Goal: Use online tool/utility: Utilize a website feature to perform a specific function

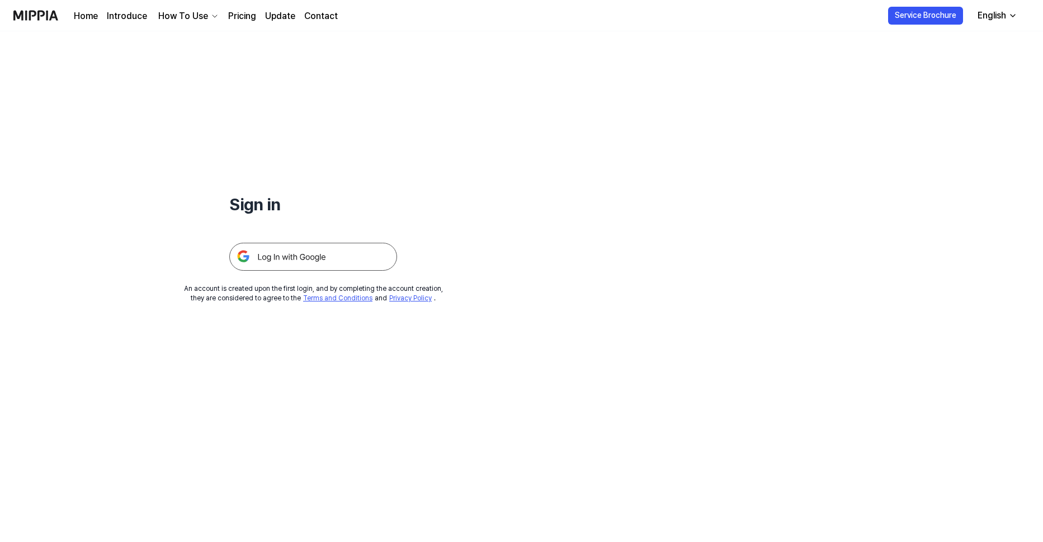
click at [994, 13] on div "English" at bounding box center [991, 15] width 33 height 13
click at [685, 105] on div "Sign in An account is created upon the first login, and by completing the accou…" at bounding box center [521, 286] width 1043 height 510
click at [323, 252] on img at bounding box center [313, 257] width 168 height 28
click at [301, 263] on img at bounding box center [313, 257] width 168 height 28
click at [337, 246] on img at bounding box center [313, 257] width 168 height 28
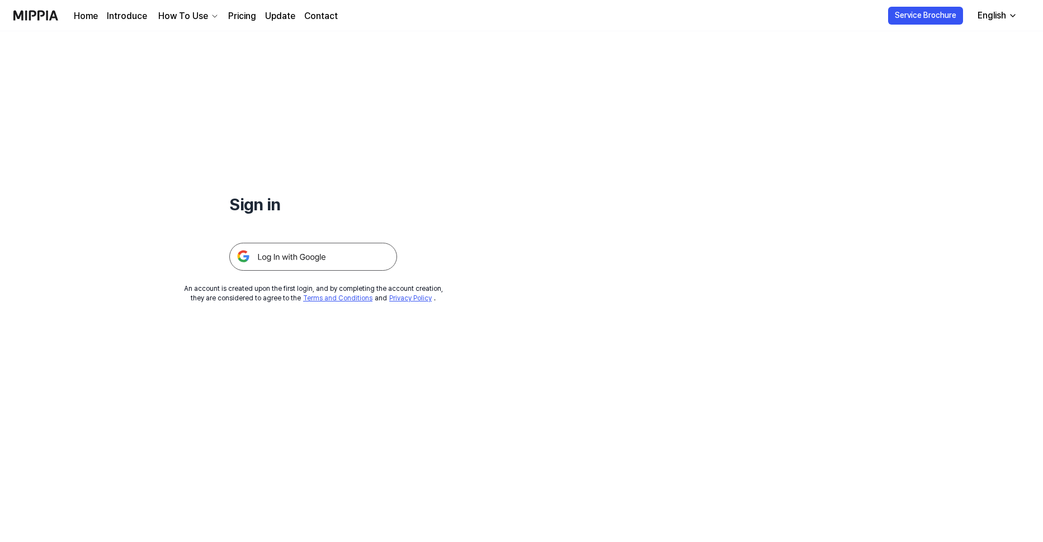
click at [335, 258] on img at bounding box center [313, 257] width 168 height 28
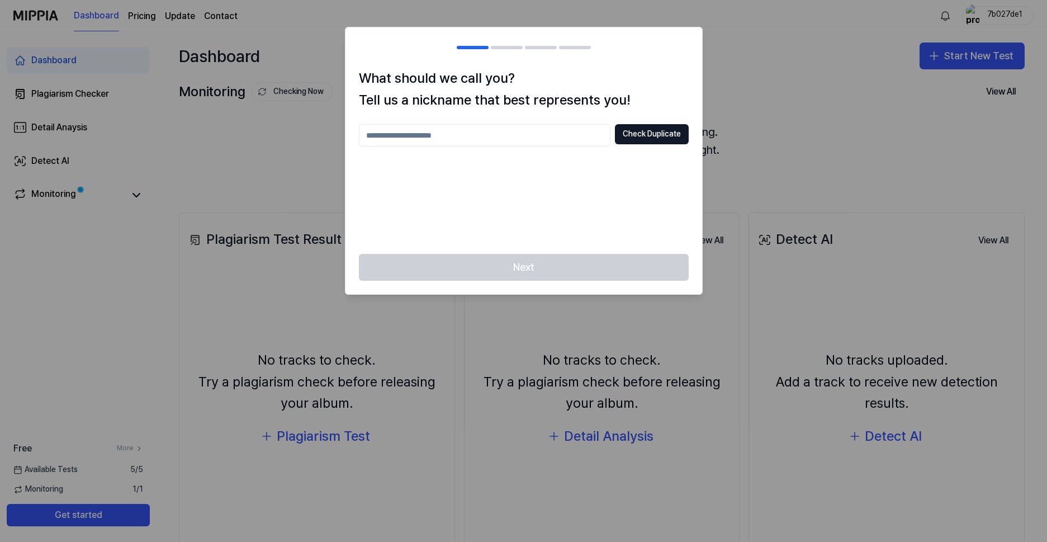
click at [527, 134] on input "text" at bounding box center [485, 135] width 252 height 22
type input "********"
click at [652, 122] on div "What should we call you? Tell us a nickname that best represents you! ******** …" at bounding box center [523, 161] width 357 height 186
click at [650, 124] on button "Check Duplicate" at bounding box center [652, 134] width 74 height 20
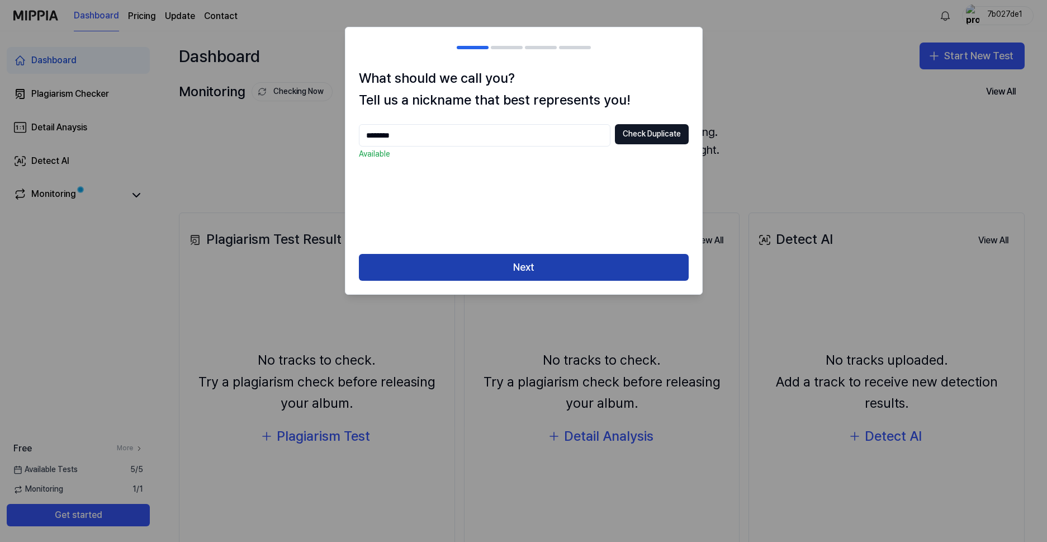
click at [595, 263] on button "Next" at bounding box center [524, 267] width 330 height 27
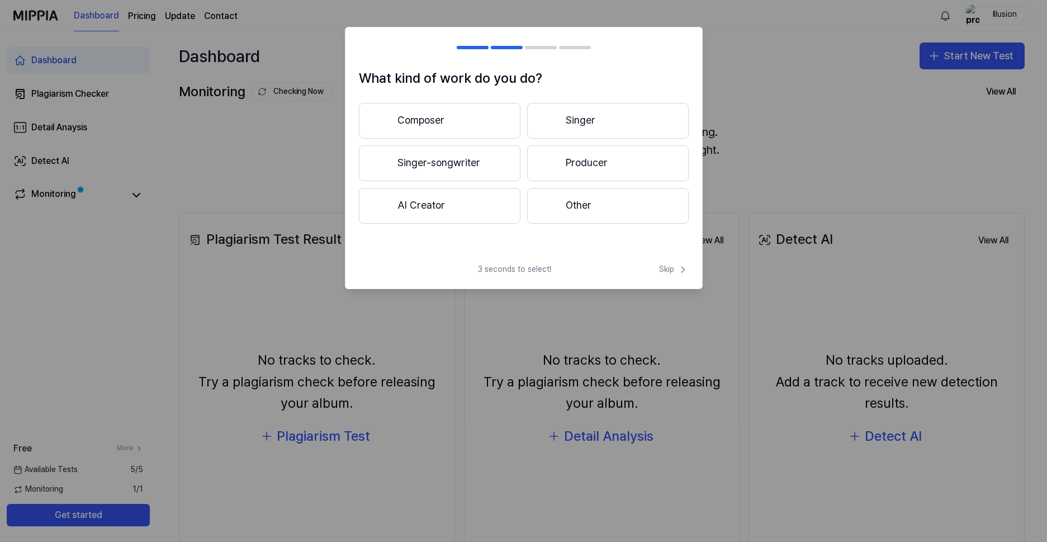
click at [462, 123] on button "Composer" at bounding box center [440, 121] width 162 height 36
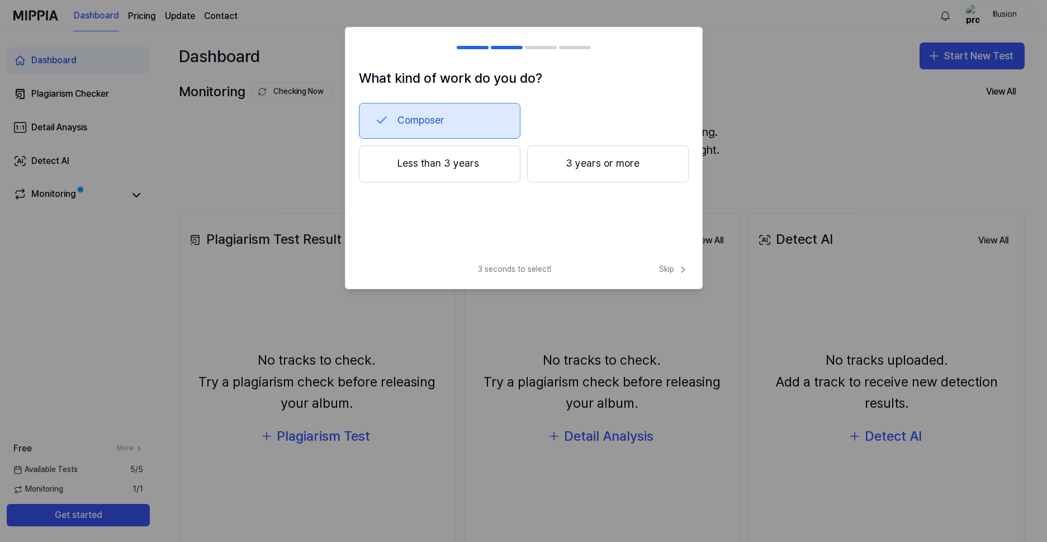
click at [470, 162] on button "Less than 3 years" at bounding box center [440, 163] width 162 height 37
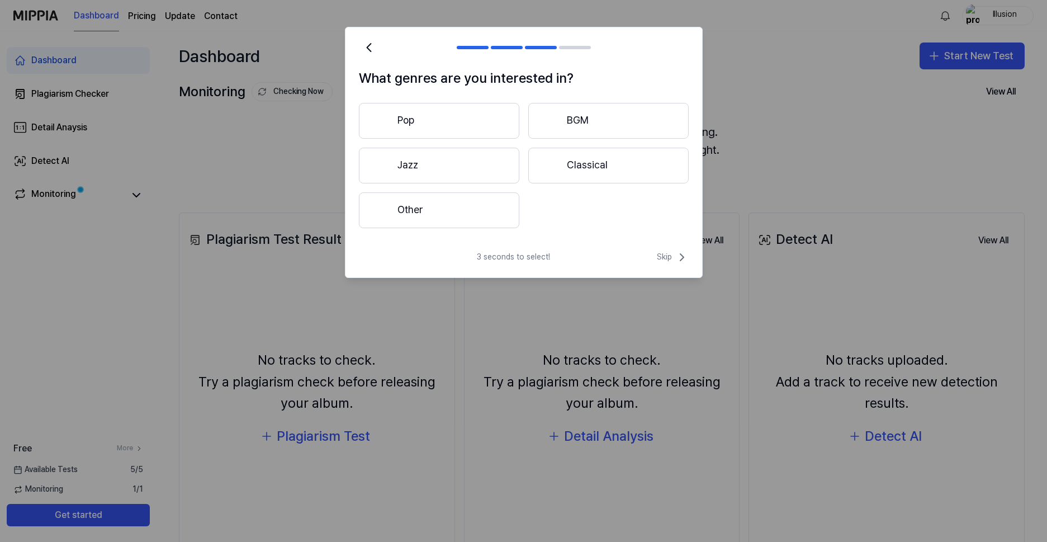
click at [458, 199] on button "Other" at bounding box center [439, 210] width 160 height 36
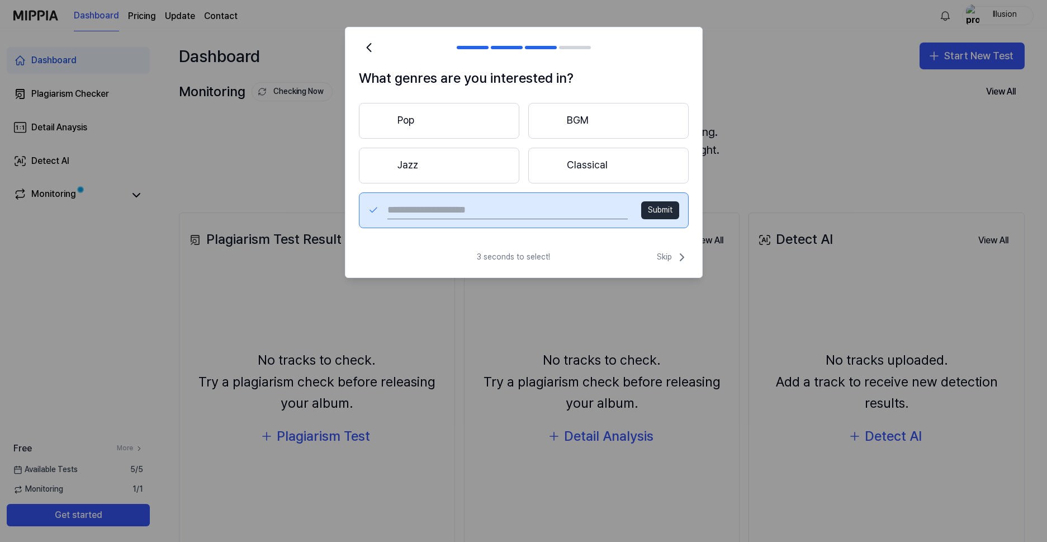
click at [498, 207] on input "text" at bounding box center [507, 210] width 240 height 18
type input "********"
click at [656, 203] on button "Submit" at bounding box center [660, 210] width 38 height 18
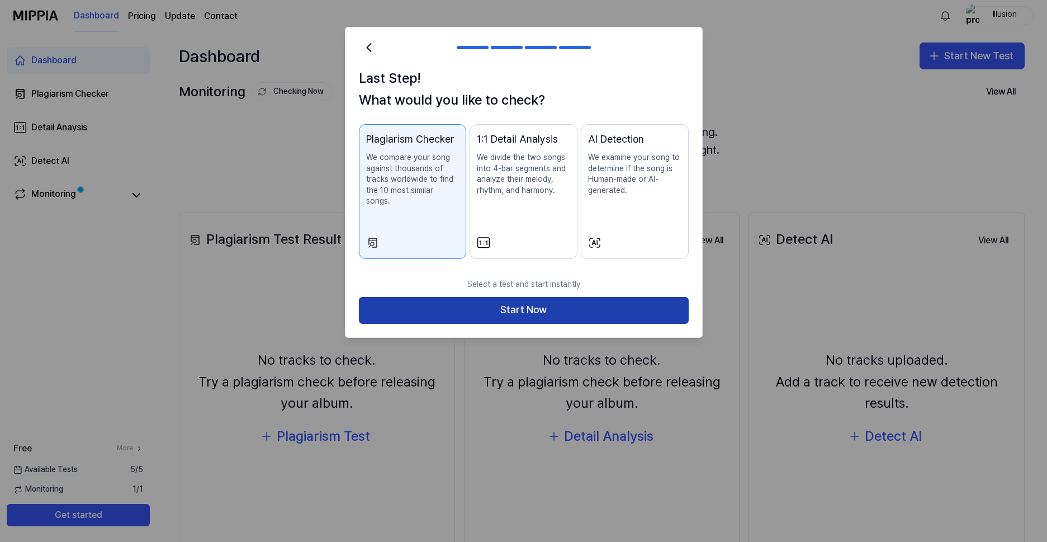
click at [537, 302] on button "Start Now" at bounding box center [524, 310] width 330 height 27
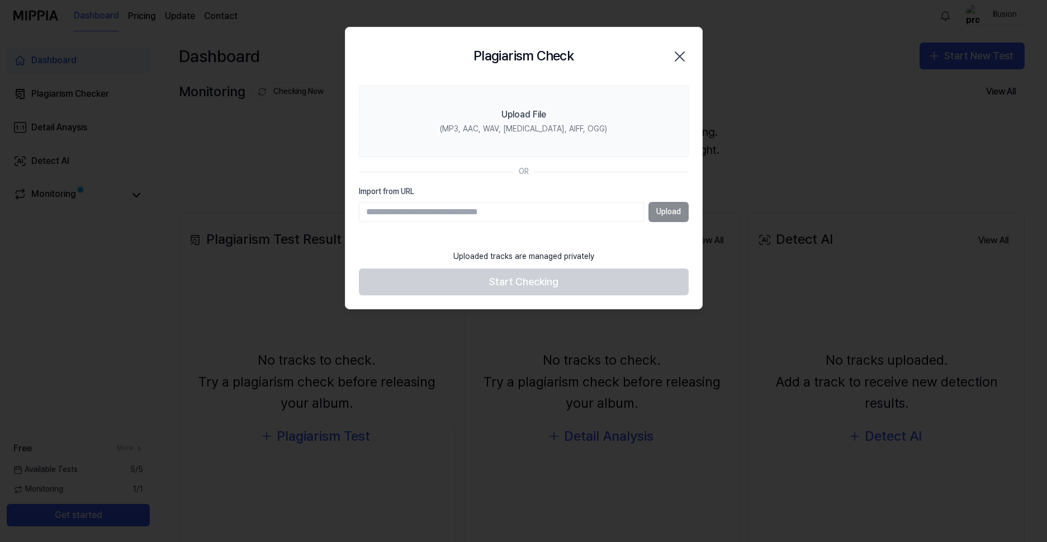
click at [503, 211] on input "Import from URL" at bounding box center [501, 212] width 285 height 20
click at [664, 64] on div "Plagiarism Check Close" at bounding box center [524, 56] width 330 height 30
click at [675, 58] on icon "button" at bounding box center [680, 57] width 18 height 18
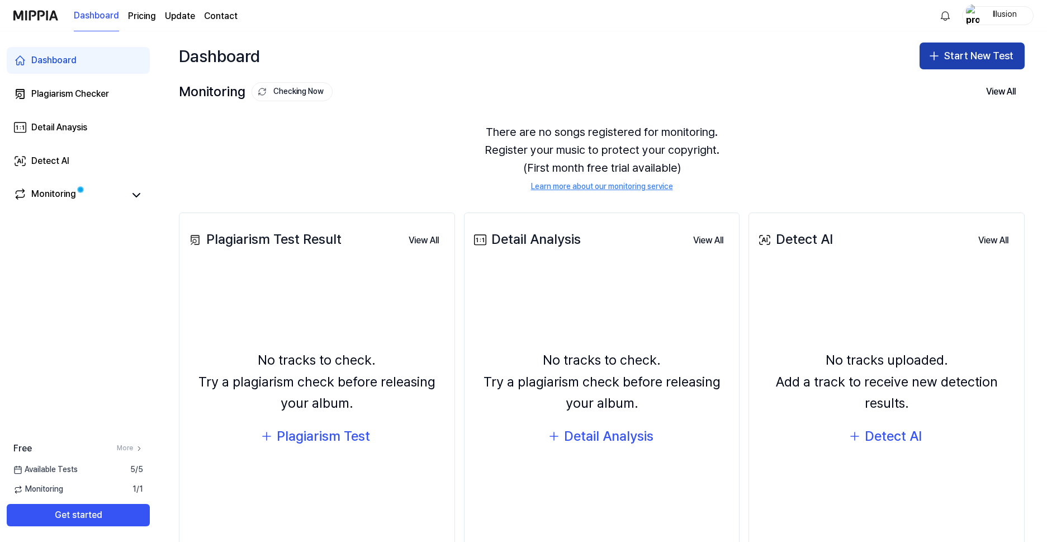
click at [945, 52] on font "Start New Test" at bounding box center [978, 56] width 69 height 16
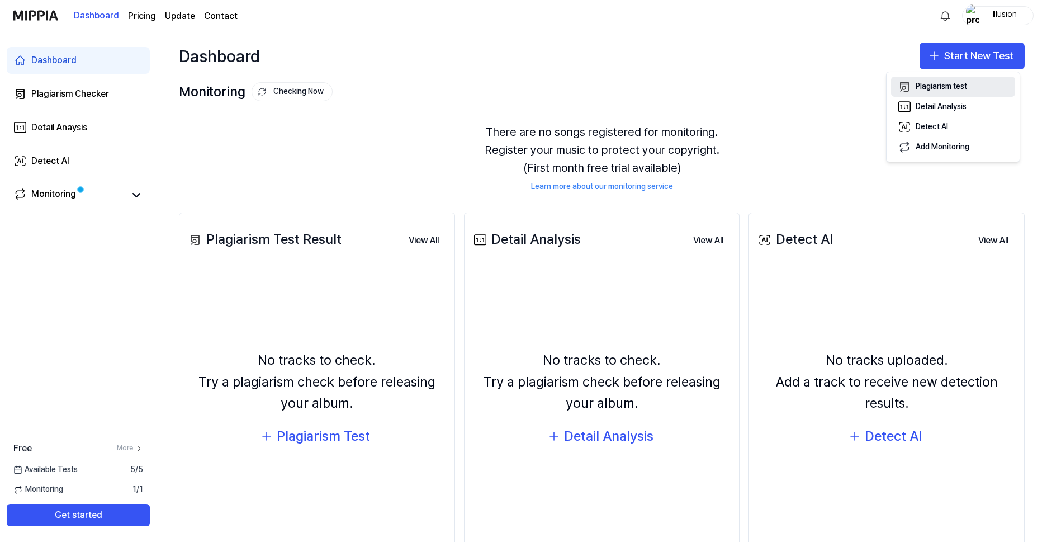
click at [953, 92] on div "Plagiarism test" at bounding box center [941, 86] width 51 height 11
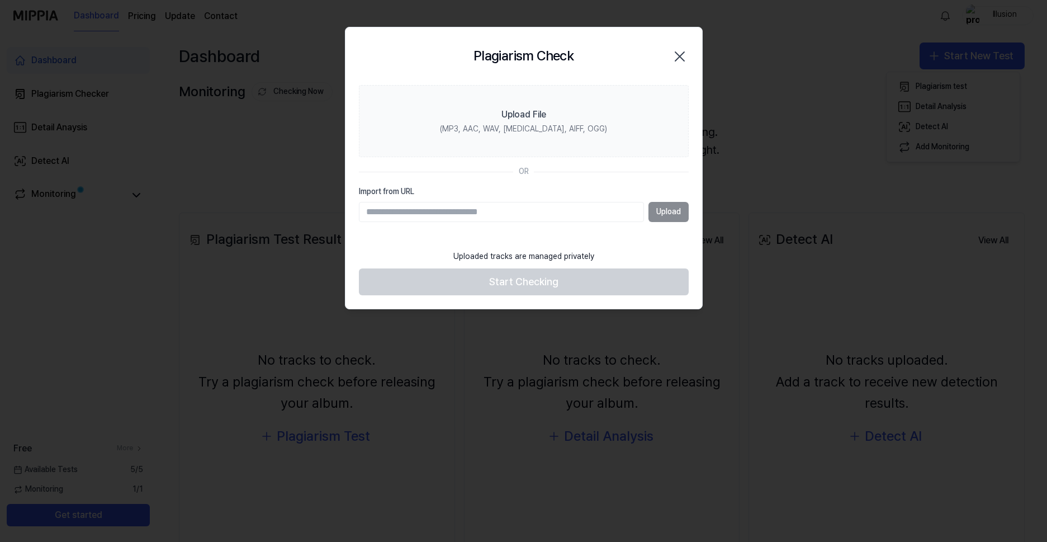
click at [488, 212] on input "Import from URL" at bounding box center [501, 212] width 285 height 20
click at [664, 209] on div "Upload" at bounding box center [524, 212] width 330 height 20
click at [576, 212] on input "Import from URL" at bounding box center [501, 212] width 285 height 20
click at [543, 266] on div "Uploaded tracks are managed privately" at bounding box center [524, 256] width 154 height 25
click at [539, 279] on footer "Uploaded tracks are managed privately Start Checking" at bounding box center [524, 269] width 330 height 51
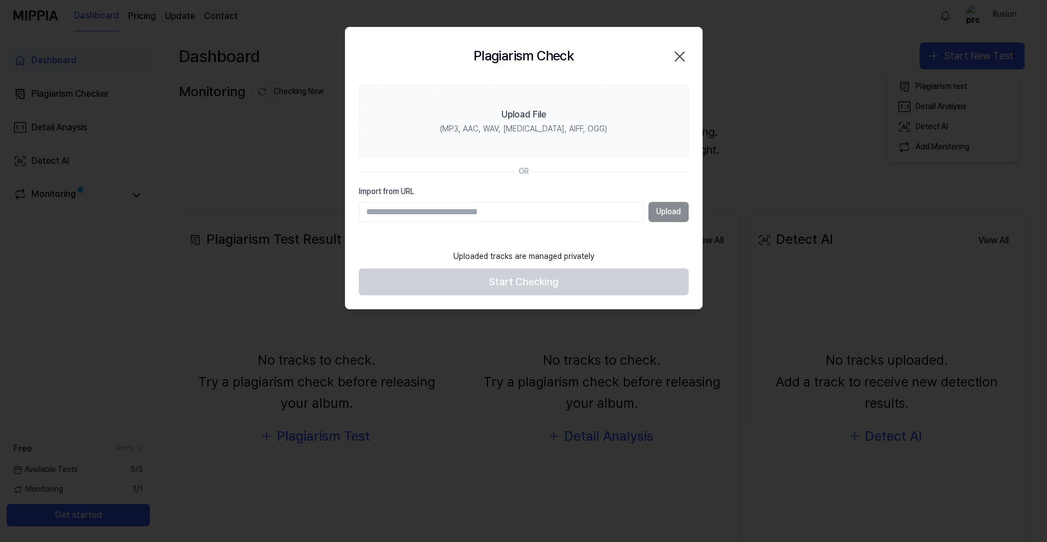
click at [560, 221] on input "Import from URL" at bounding box center [501, 212] width 285 height 20
click at [672, 205] on div "Upload" at bounding box center [524, 212] width 330 height 20
click at [509, 215] on input "Import from URL" at bounding box center [501, 212] width 285 height 20
click at [660, 211] on div "Upload" at bounding box center [524, 212] width 330 height 20
click at [519, 222] on section "Upload File (MP3, AAC, WAV, FLAC, AIFF, OGG) OR Import from URL Upload" at bounding box center [523, 164] width 357 height 159
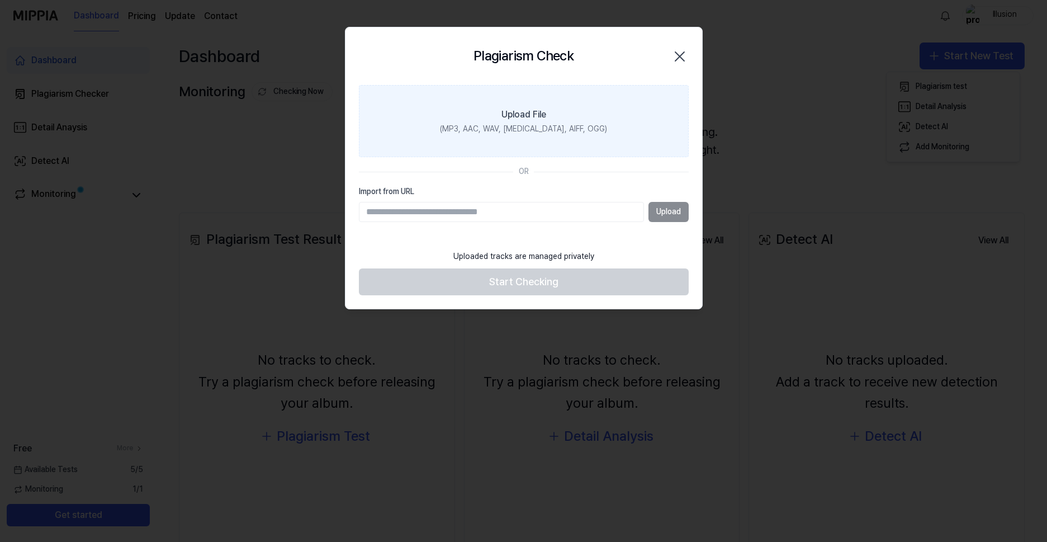
click at [531, 109] on div "Upload File" at bounding box center [523, 114] width 45 height 13
click at [0, 0] on input "Upload File (MP3, AAC, WAV, FLAC, AIFF, OGG)" at bounding box center [0, 0] width 0 height 0
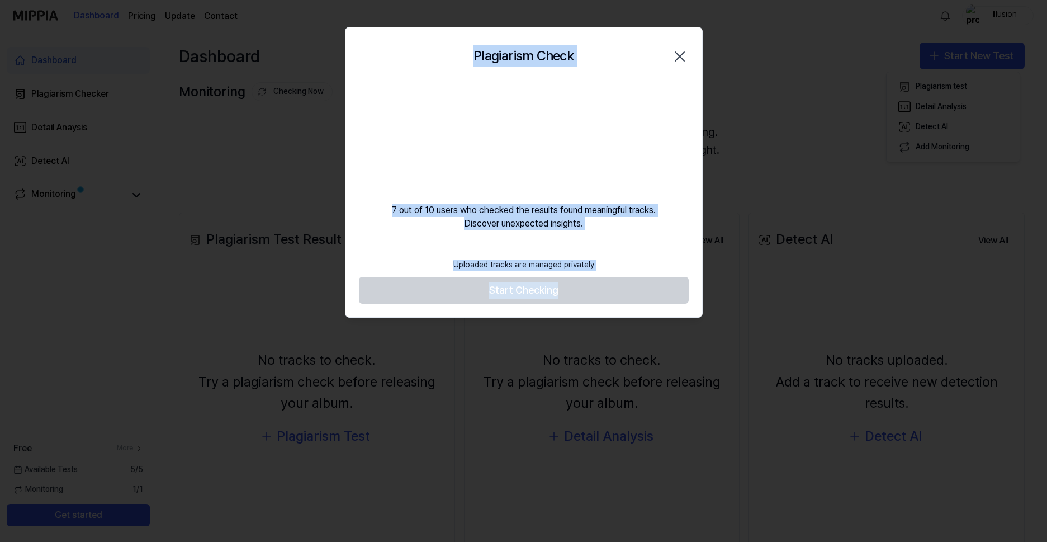
drag, startPoint x: 601, startPoint y: 263, endPoint x: 371, endPoint y: 29, distance: 329.3
click at [371, 29] on div "Plagiarism Check Close 7 out of 10 users who checked the results found meaningf…" at bounding box center [524, 172] width 358 height 291
drag, startPoint x: 371, startPoint y: 29, endPoint x: 498, endPoint y: 52, distance: 129.0
copy div "Plagiarism Check Close 7 out of 10 users who checked the results found meaningf…"
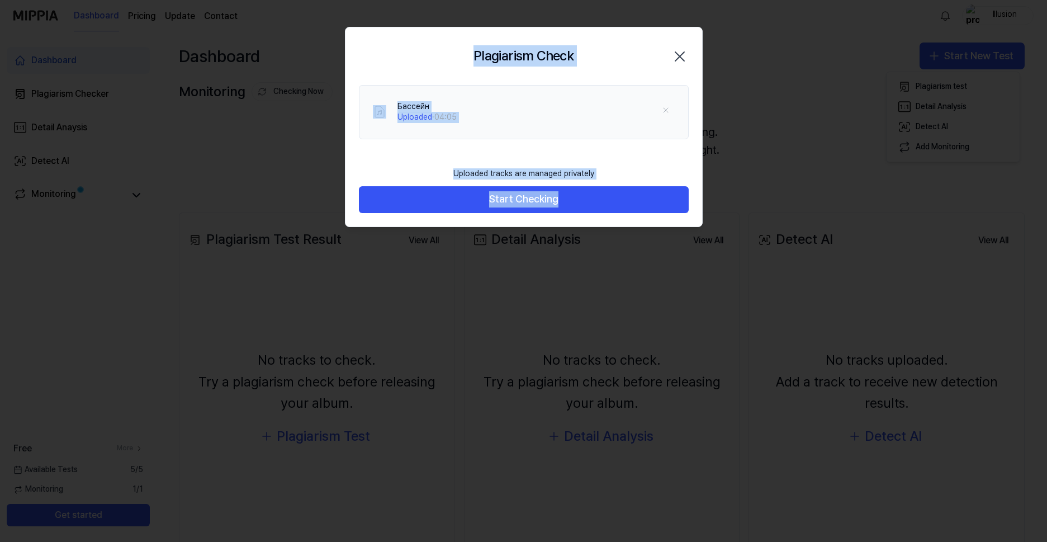
click at [638, 165] on footer "Uploaded tracks are managed privately Start Checking" at bounding box center [524, 187] width 330 height 51
click at [565, 152] on div "Бассейн Uploaded · 04:05" at bounding box center [523, 123] width 357 height 77
drag, startPoint x: 668, startPoint y: 222, endPoint x: 371, endPoint y: 23, distance: 357.8
click at [371, 23] on body "Dashboard Pricing Update Contact Illusion Dashboard Plagiarism Checker Detail A…" at bounding box center [523, 271] width 1047 height 542
drag, startPoint x: 371, startPoint y: 23, endPoint x: 500, endPoint y: 46, distance: 131.2
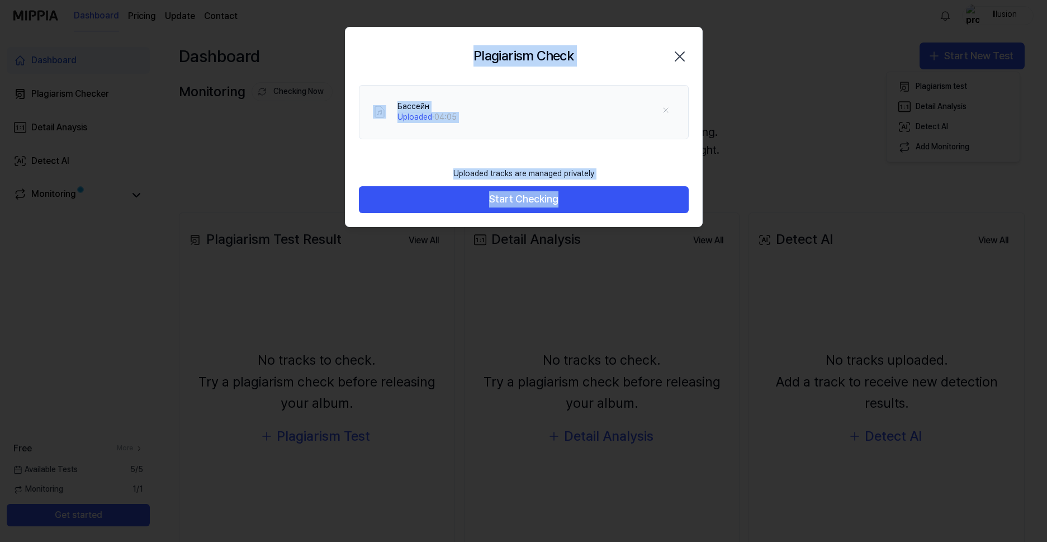
copy body "Plagiarism Check Close Бассейн Uploaded · 04:05 Uploaded tracks are managed pri…"
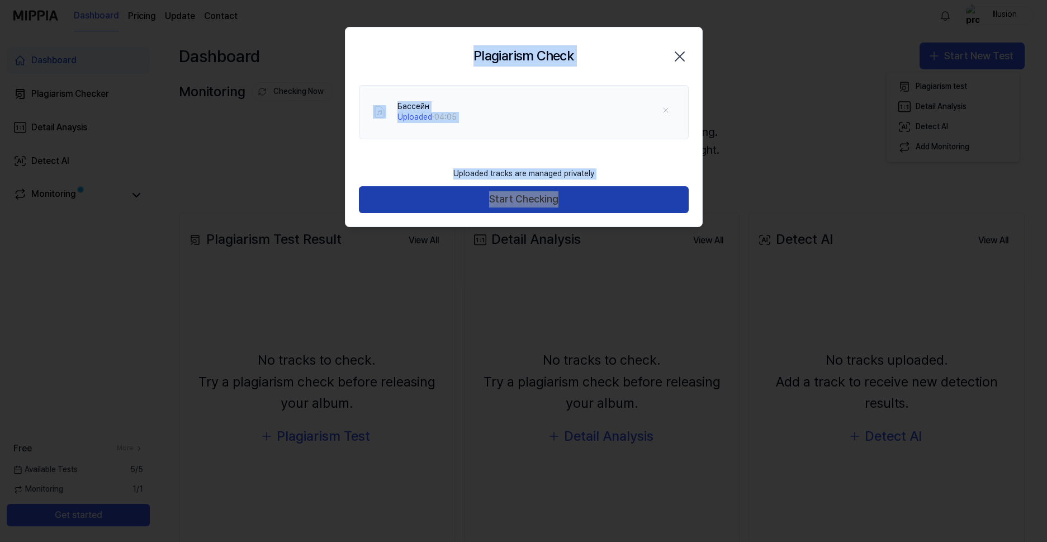
click at [501, 202] on button "Start Checking" at bounding box center [524, 199] width 330 height 27
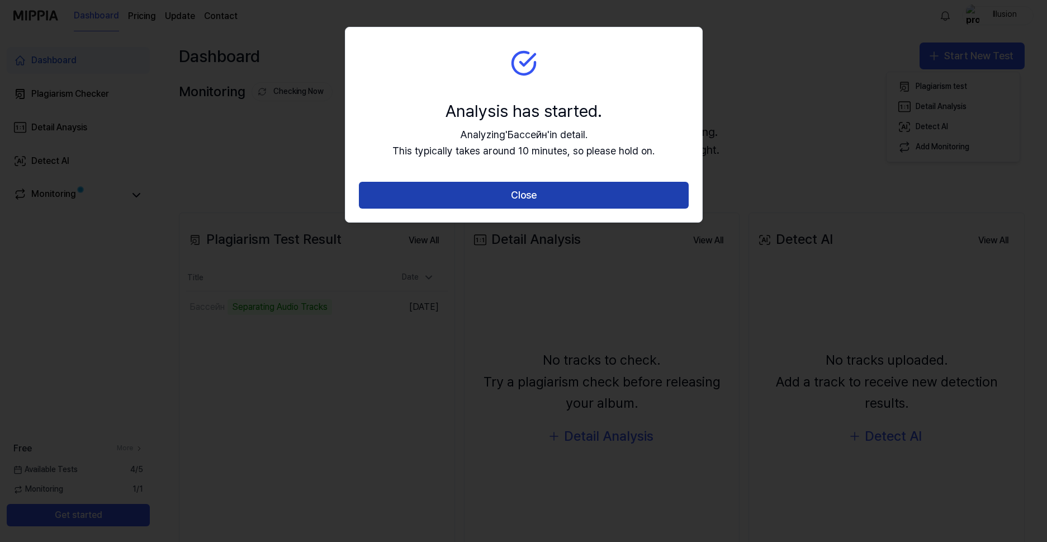
click at [668, 203] on button "Close" at bounding box center [524, 195] width 330 height 27
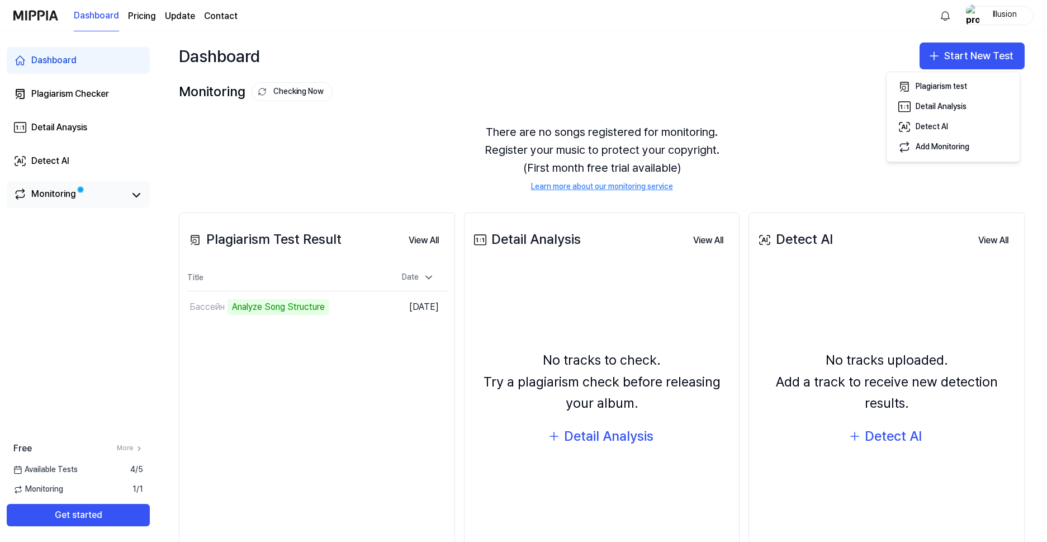
click at [85, 197] on link "Monitoring" at bounding box center [69, 195] width 112 height 16
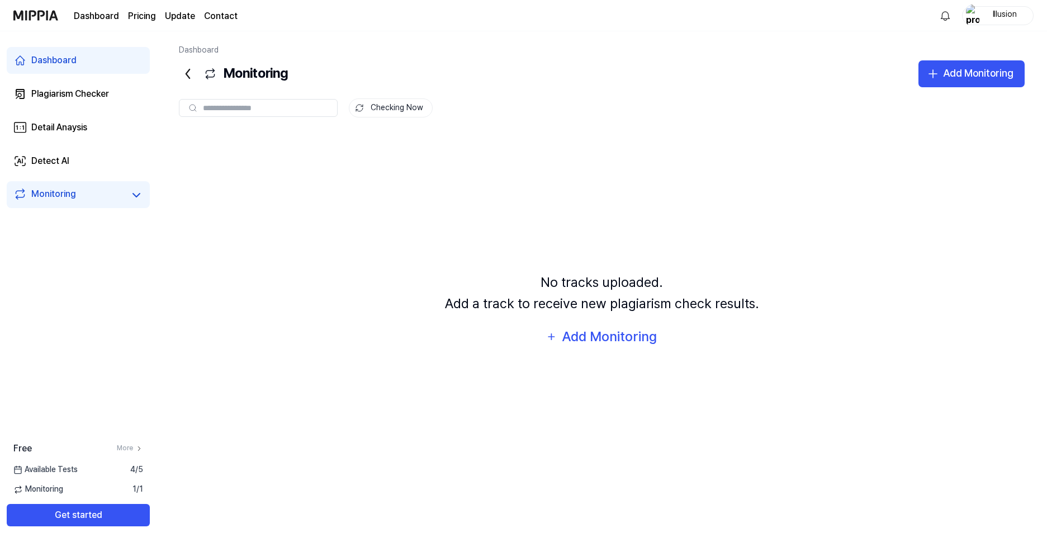
click at [83, 60] on link "Dashboard" at bounding box center [78, 60] width 143 height 27
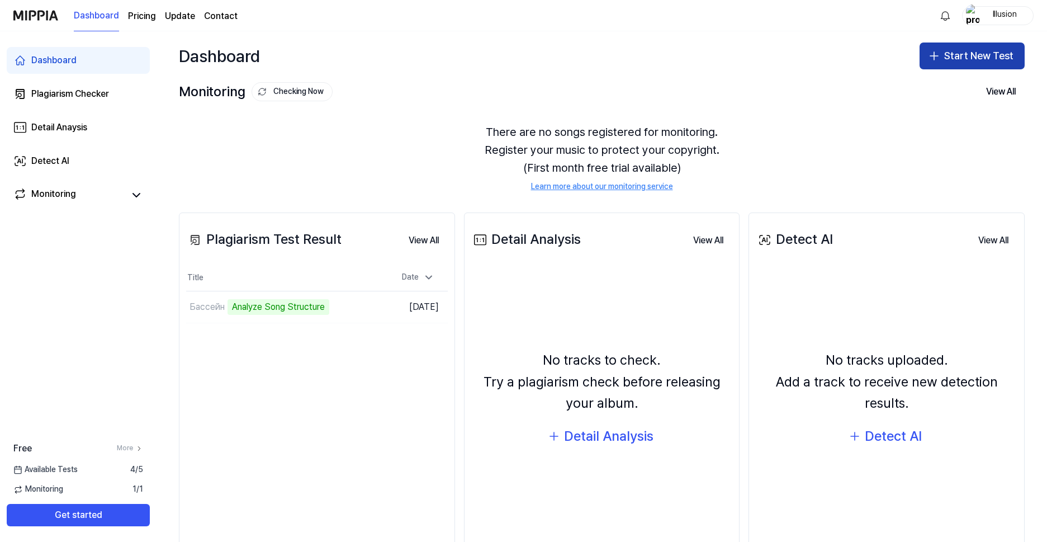
click at [977, 62] on button "Start New Test" at bounding box center [972, 55] width 105 height 27
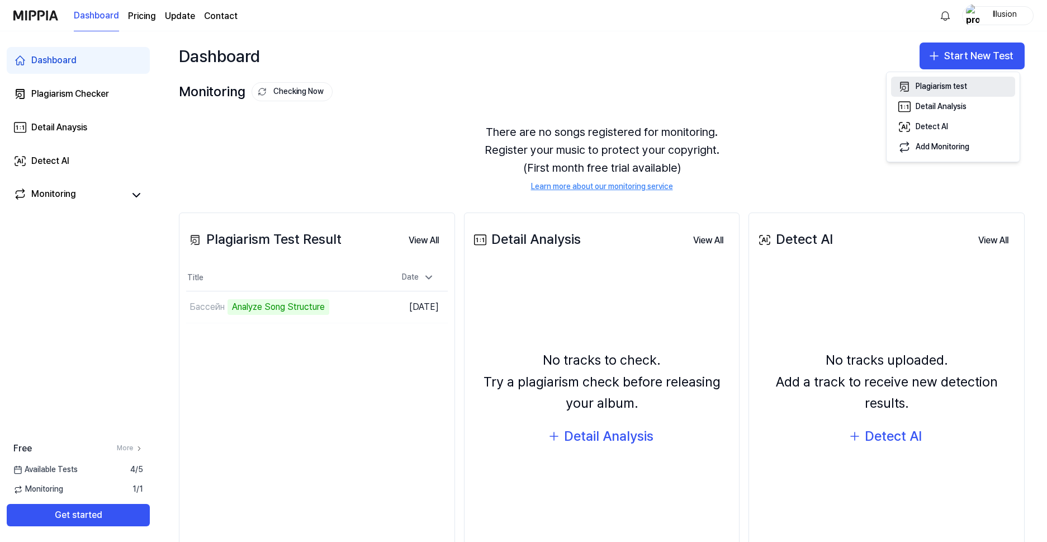
click at [954, 87] on div "Plagiarism test" at bounding box center [941, 86] width 51 height 11
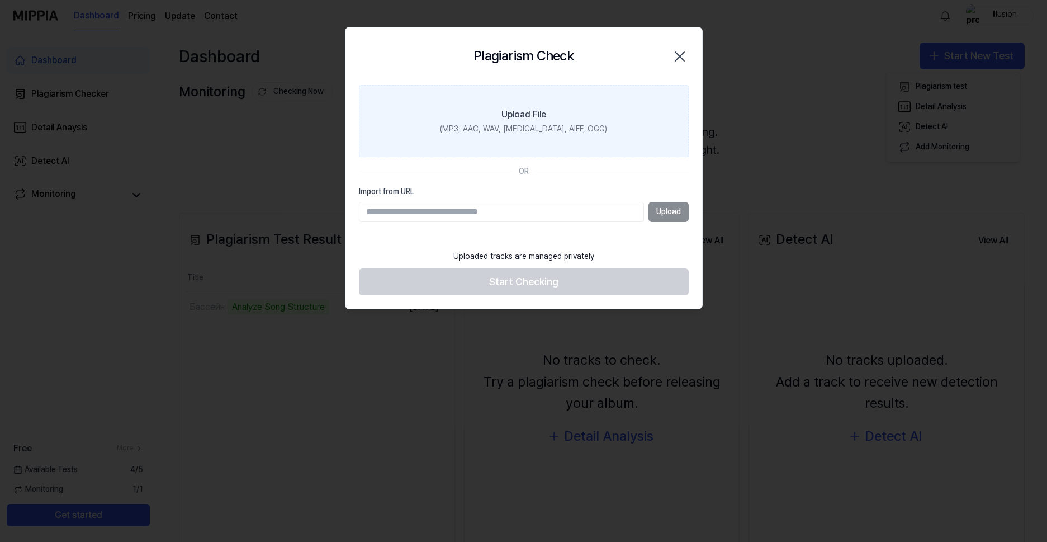
click at [525, 136] on label "Upload File (MP3, AAC, WAV, FLAC, AIFF, OGG)" at bounding box center [524, 121] width 330 height 73
click at [0, 0] on input "Upload File (MP3, AAC, WAV, FLAC, AIFF, OGG)" at bounding box center [0, 0] width 0 height 0
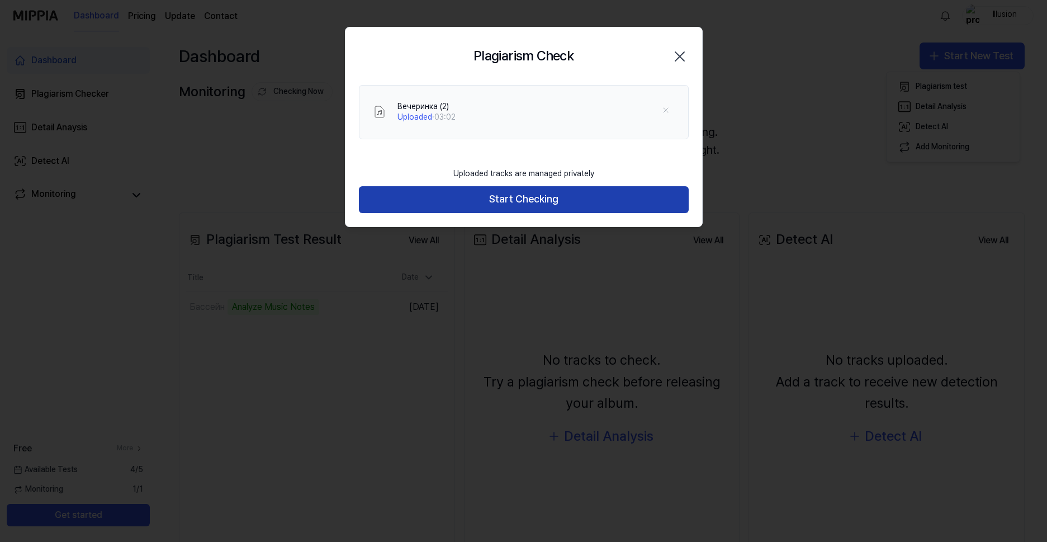
click at [605, 197] on button "Start Checking" at bounding box center [524, 199] width 330 height 27
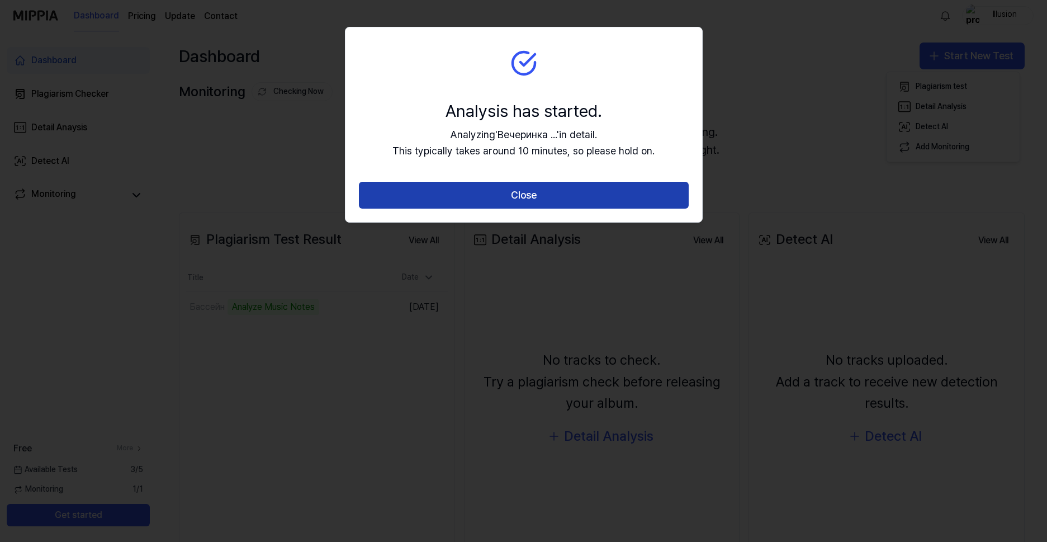
click at [566, 189] on button "Close" at bounding box center [524, 195] width 330 height 27
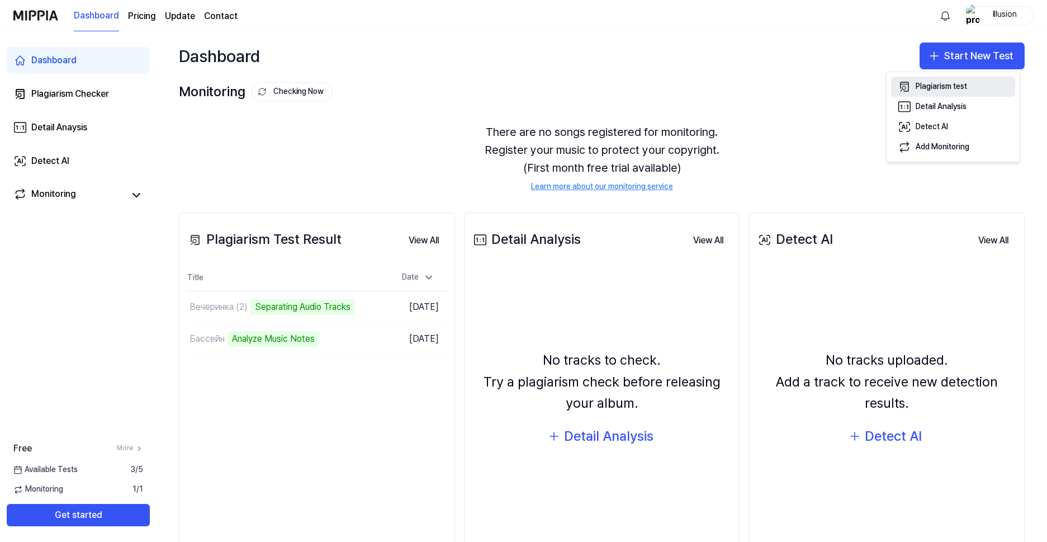
click at [973, 91] on button "Plagiarism test" at bounding box center [953, 87] width 124 height 20
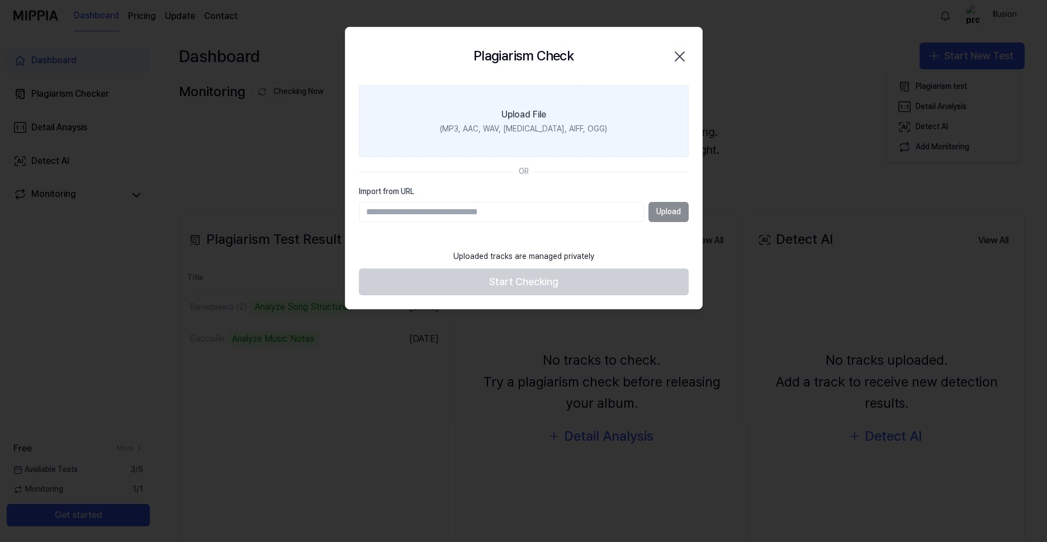
click at [555, 138] on label "Upload File (MP3, AAC, WAV, FLAC, AIFF, OGG)" at bounding box center [524, 121] width 330 height 73
click at [0, 0] on input "Upload File (MP3, AAC, WAV, FLAC, AIFF, OGG)" at bounding box center [0, 0] width 0 height 0
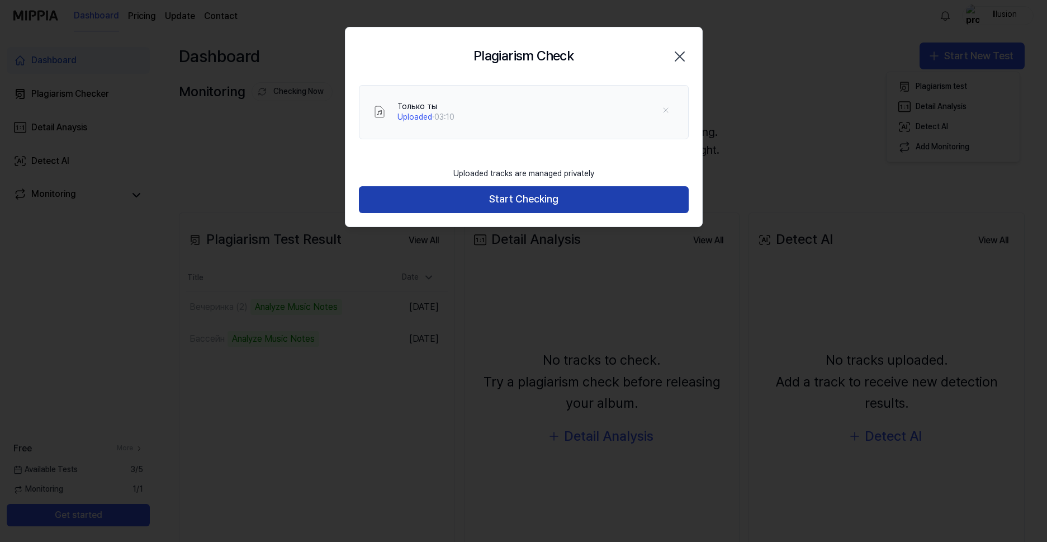
click at [496, 209] on button "Start Checking" at bounding box center [524, 199] width 330 height 27
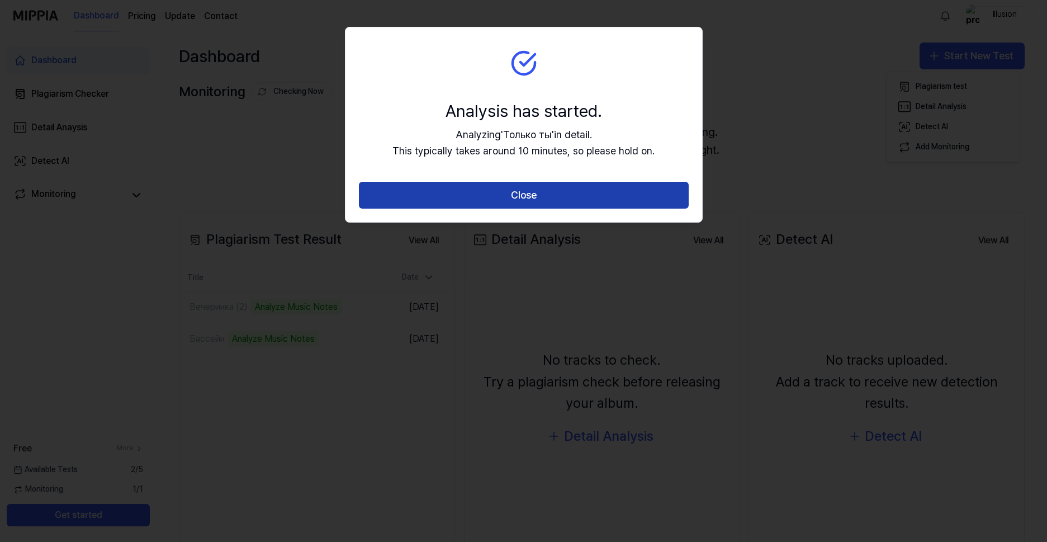
click at [484, 195] on button "Close" at bounding box center [524, 195] width 330 height 27
